Goal: Information Seeking & Learning: Learn about a topic

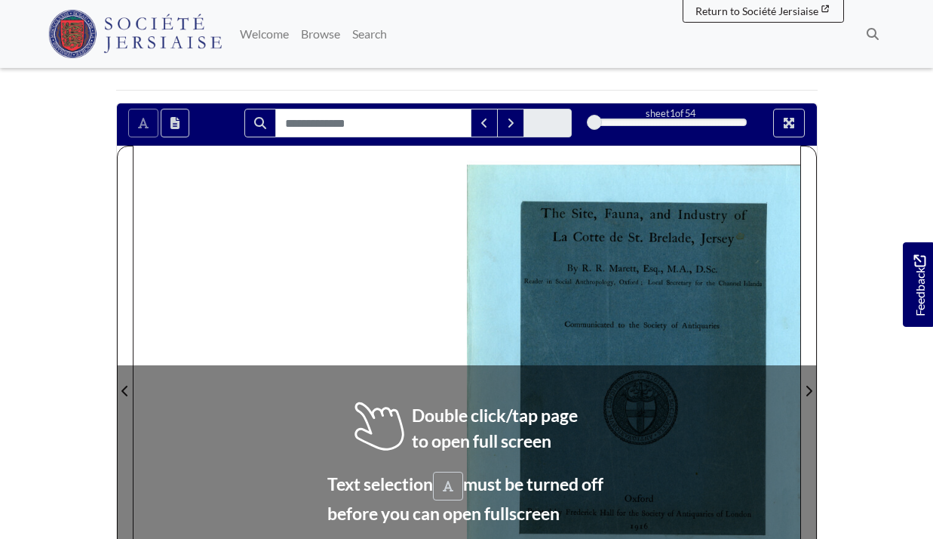
scroll to position [352, 0]
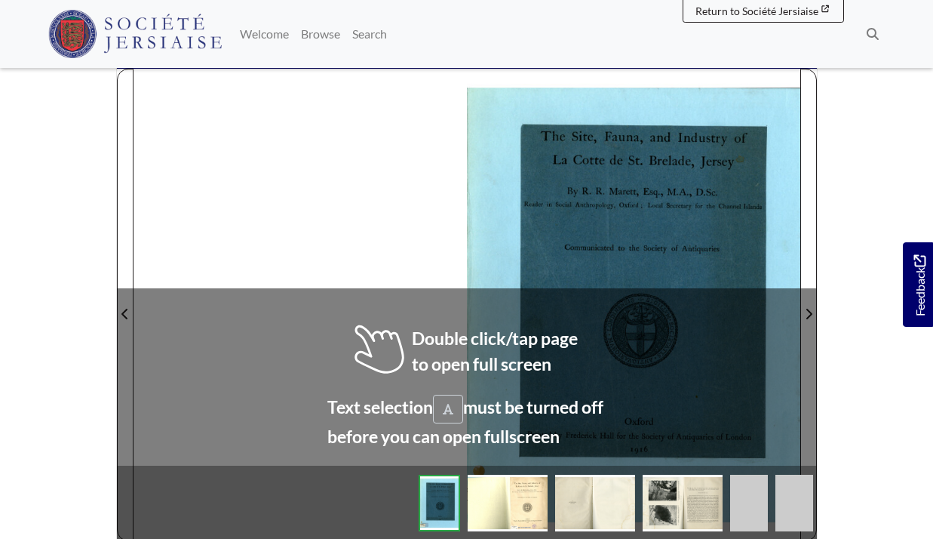
click at [644, 240] on div at bounding box center [633, 305] width 333 height 472
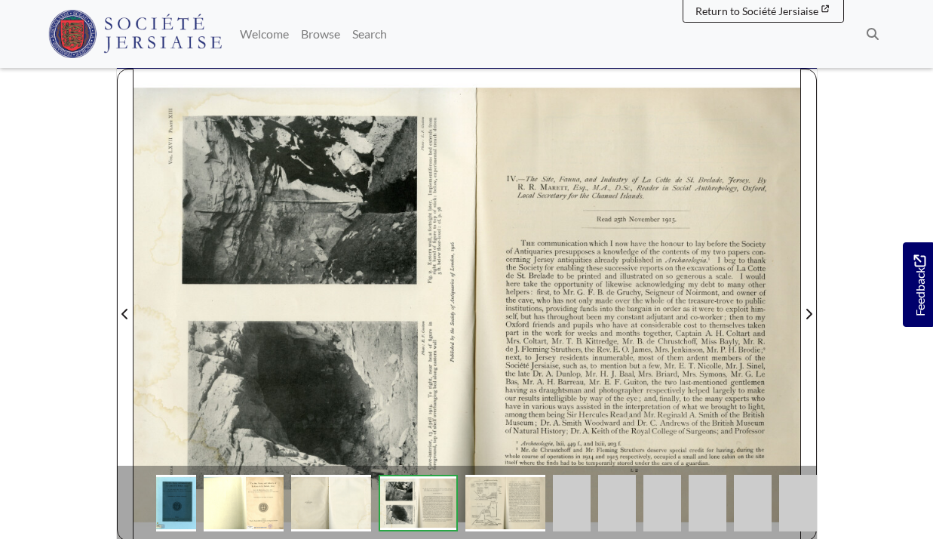
click at [405, 234] on div at bounding box center [300, 305] width 333 height 472
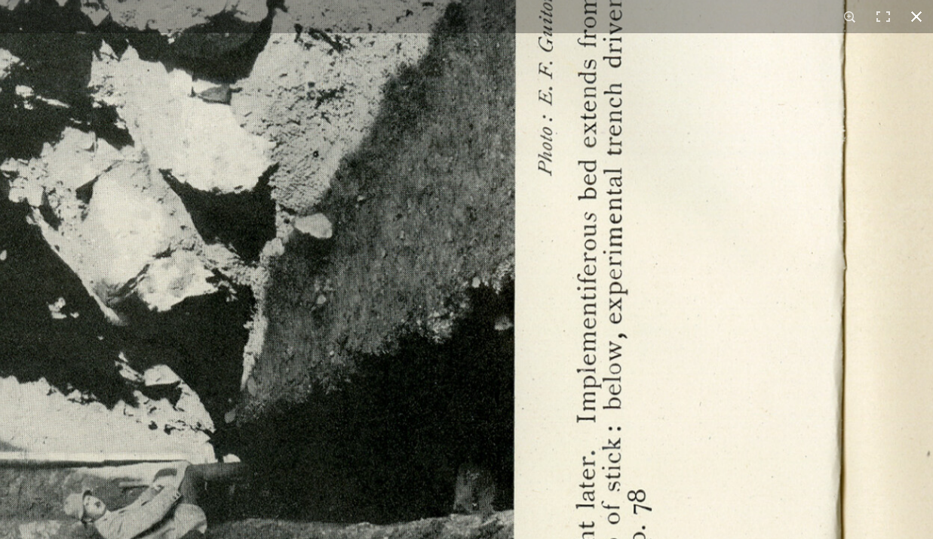
click at [666, 5] on div "1 / 1" at bounding box center [466, 269] width 933 height 539
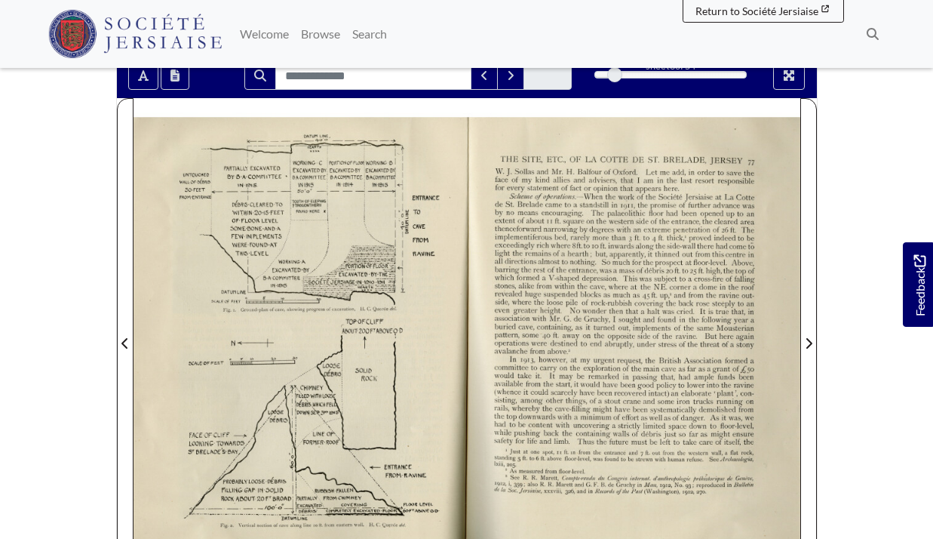
scroll to position [324, 0]
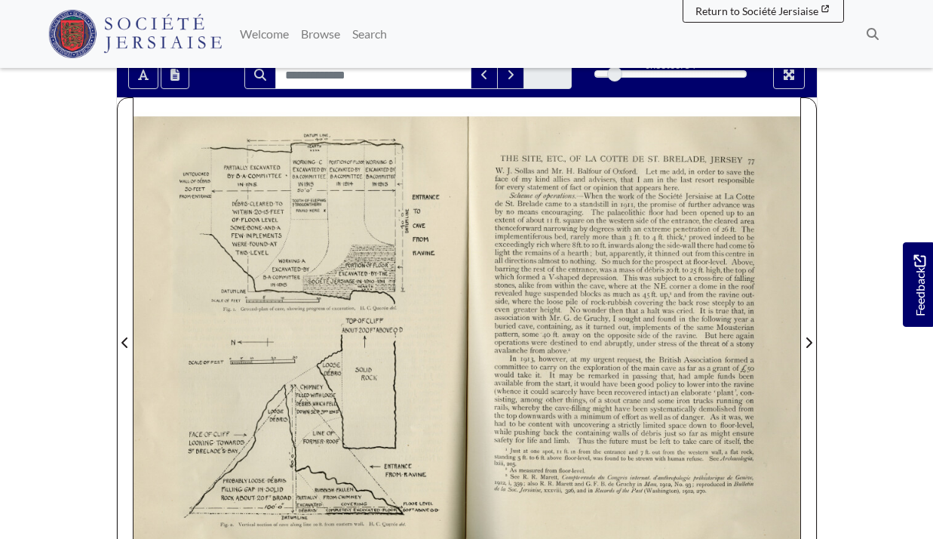
click at [394, 204] on div at bounding box center [300, 333] width 333 height 472
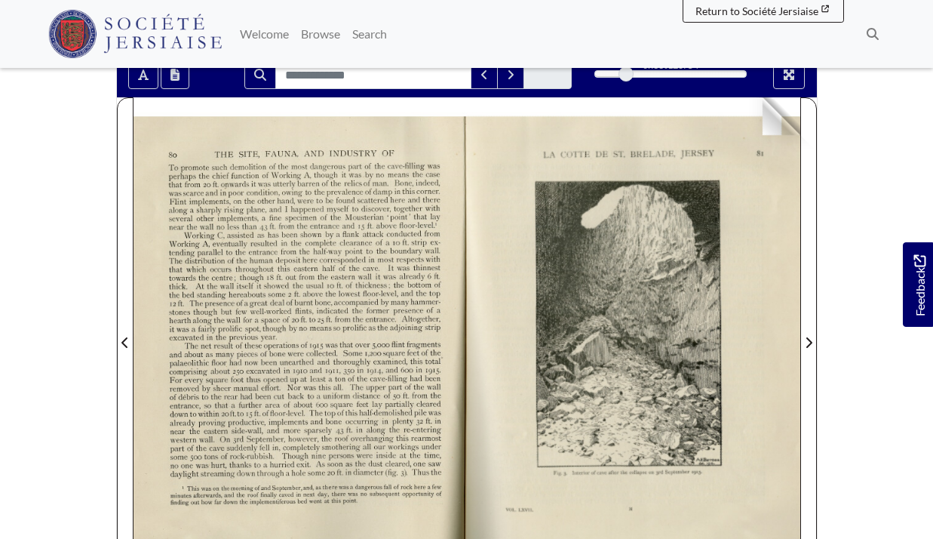
click at [581, 313] on img at bounding box center [466, 333] width 667 height 472
click at [637, 279] on div at bounding box center [633, 333] width 333 height 472
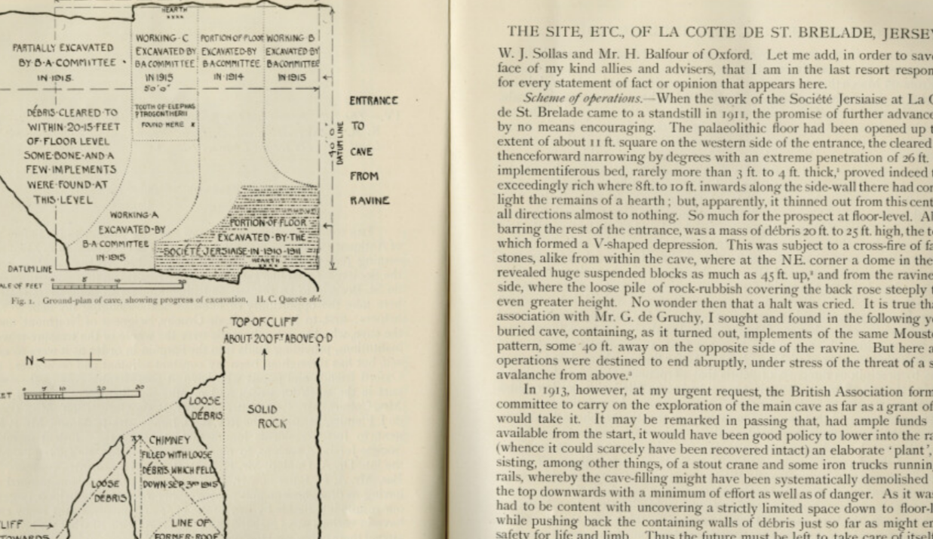
drag, startPoint x: 312, startPoint y: 207, endPoint x: 483, endPoint y: 217, distance: 171.5
click at [483, 217] on div at bounding box center [467, 333] width 667 height 472
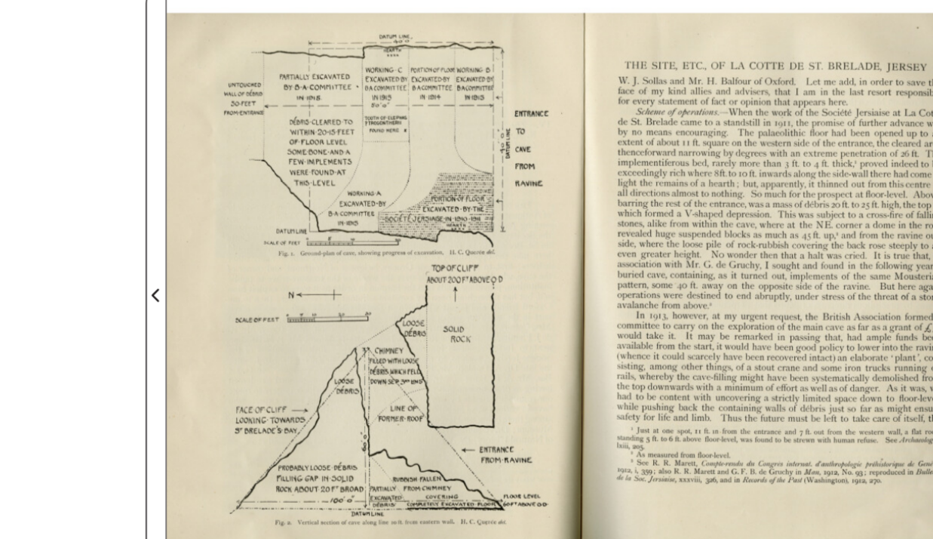
scroll to position [322, 0]
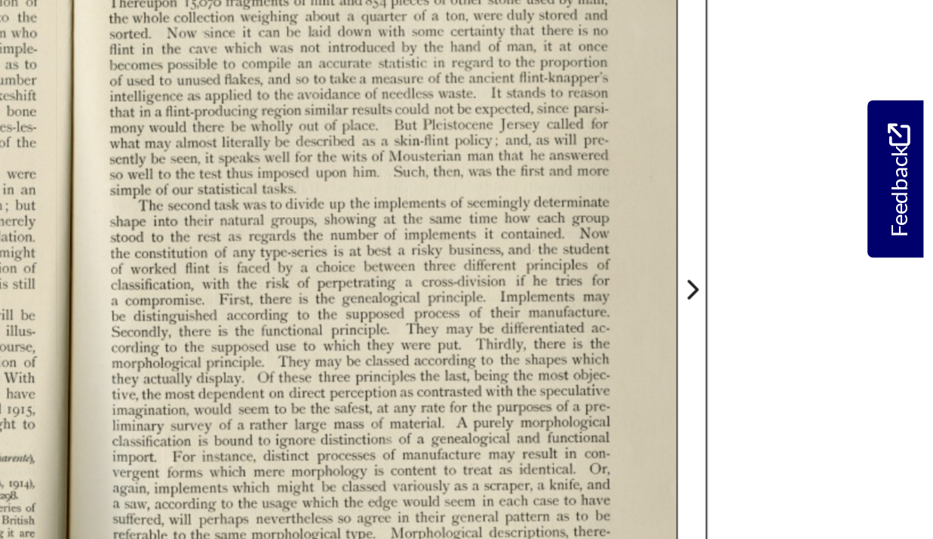
scroll to position [322, 0]
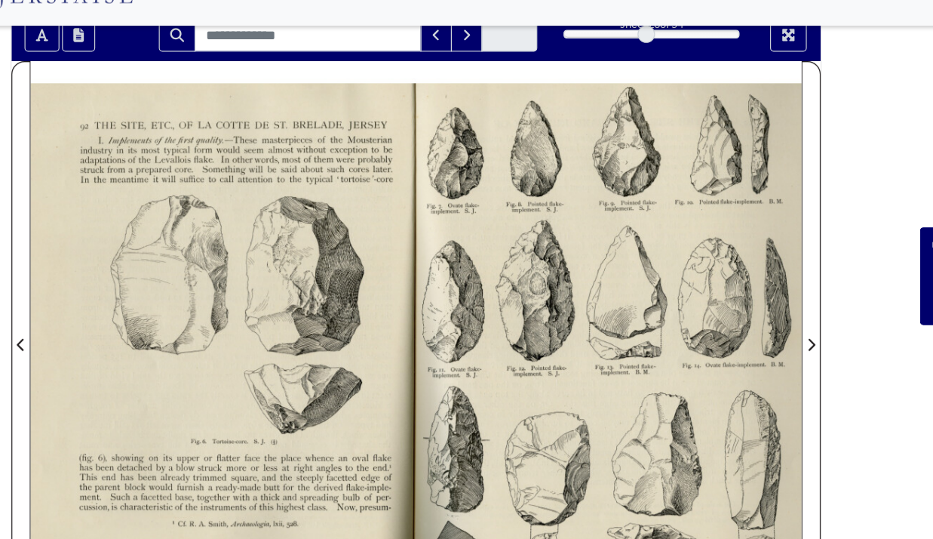
scroll to position [330, 0]
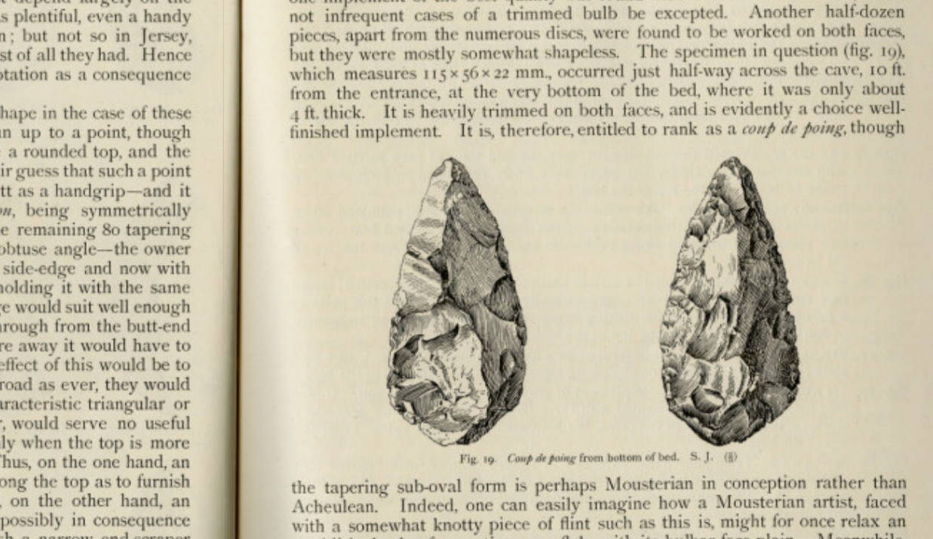
click at [472, 223] on div at bounding box center [633, 327] width 333 height 472
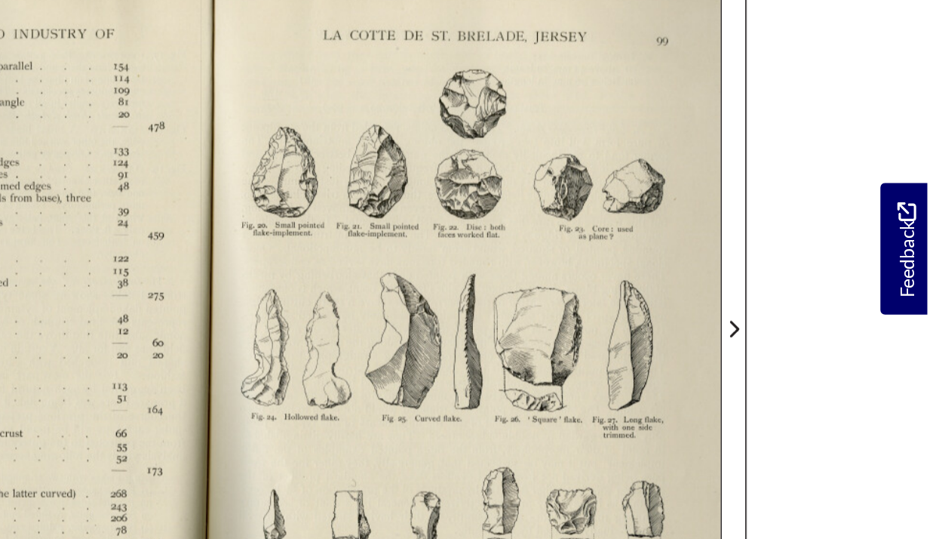
click at [647, 240] on div at bounding box center [633, 327] width 333 height 472
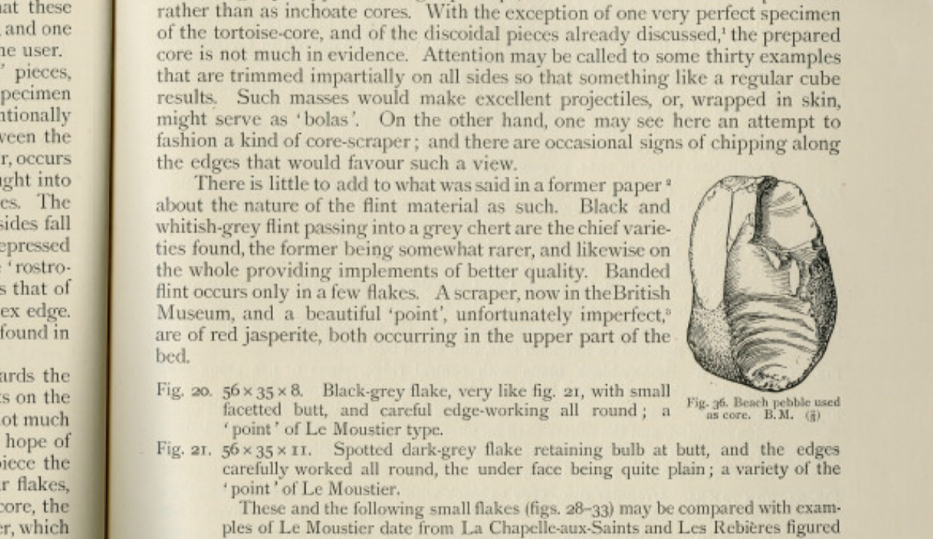
click at [538, 260] on div at bounding box center [633, 327] width 333 height 472
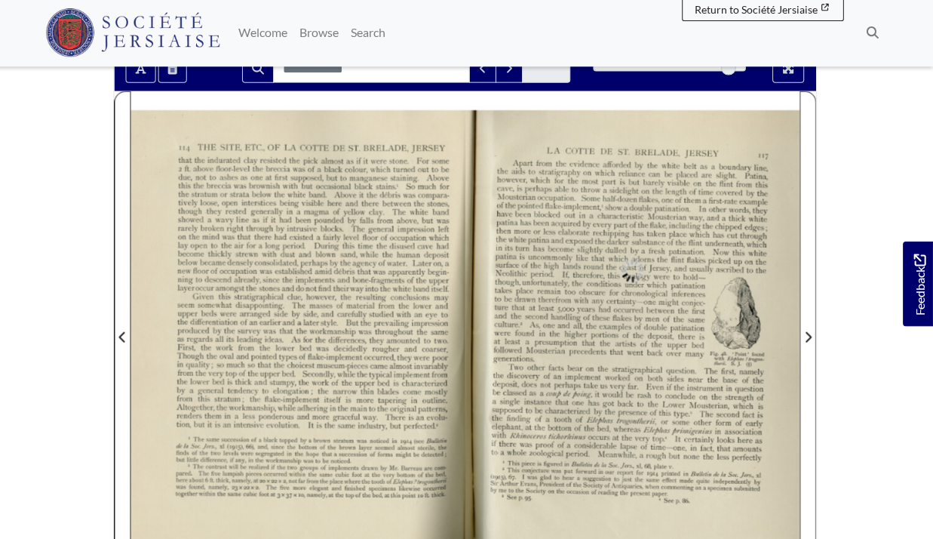
scroll to position [330, 0]
